Goal: Task Accomplishment & Management: Use online tool/utility

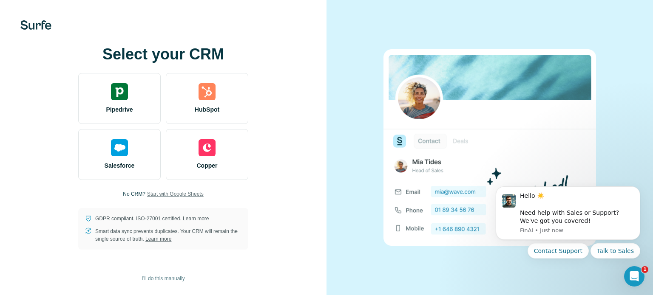
click at [173, 193] on span "Start with Google Sheets" at bounding box center [175, 194] width 57 height 8
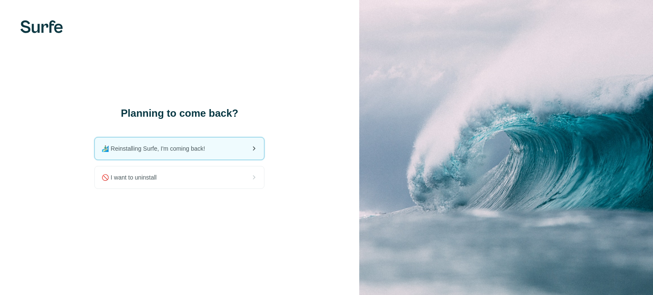
click at [194, 148] on span "🏄🏻‍♂️ Reinstalling Surfe, I'm coming back!" at bounding box center [157, 149] width 110 height 9
